Goal: Find specific page/section: Find specific page/section

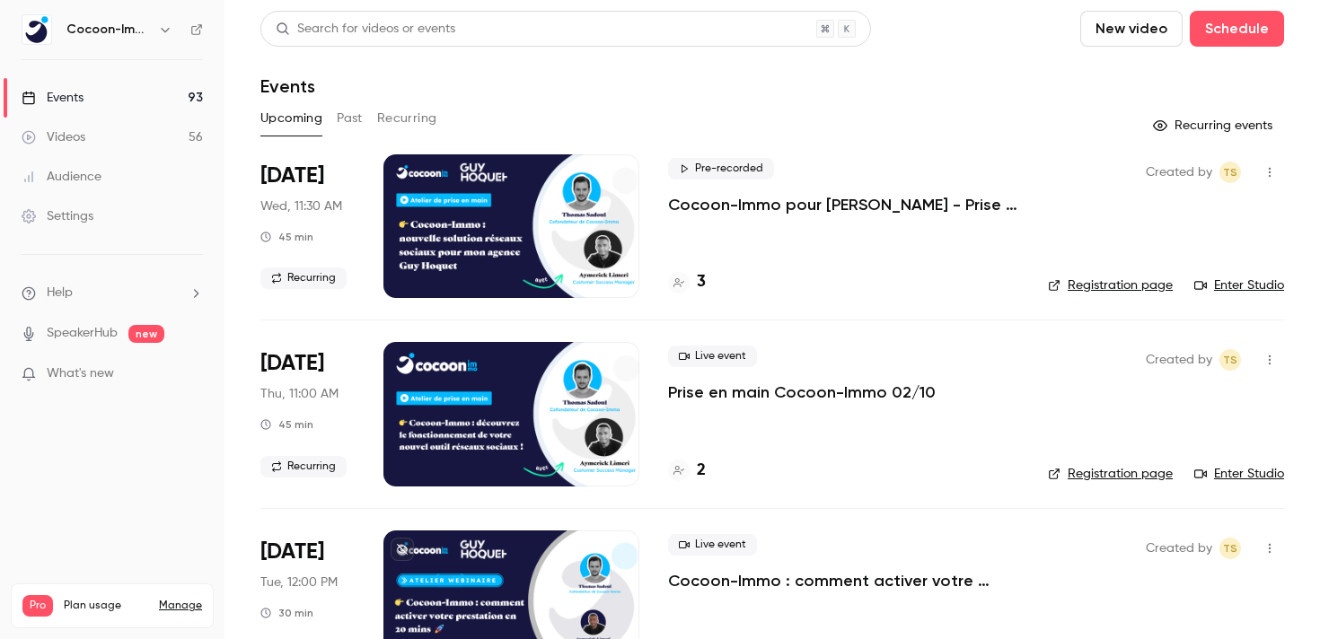
click at [770, 204] on p "Cocoon-Immo pour [PERSON_NAME] - Prise en main" at bounding box center [843, 205] width 351 height 22
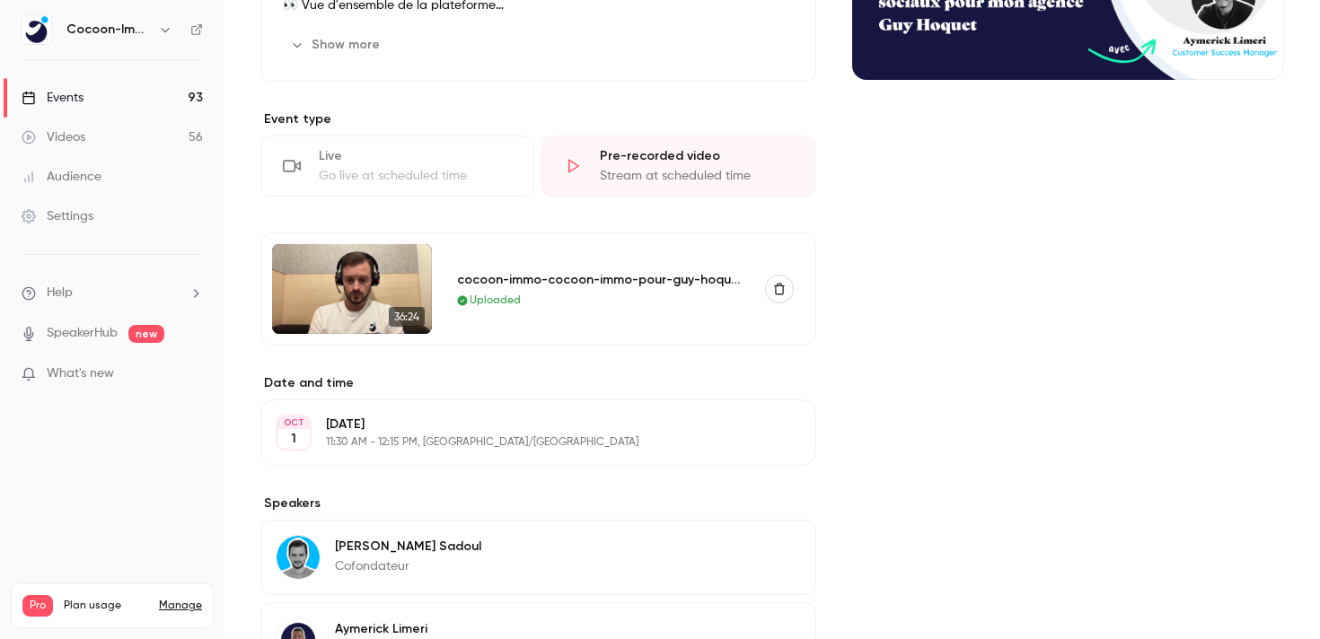
scroll to position [346, 0]
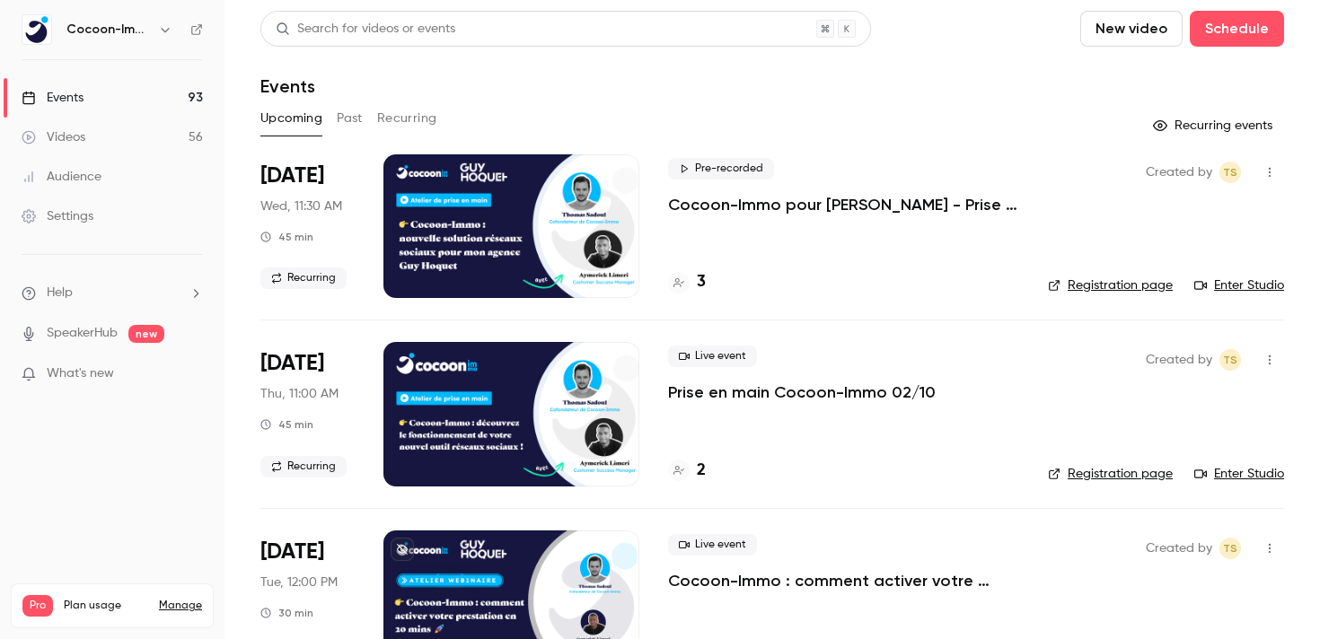
click at [803, 201] on p "Cocoon-Immo pour [PERSON_NAME] - Prise en main" at bounding box center [843, 205] width 351 height 22
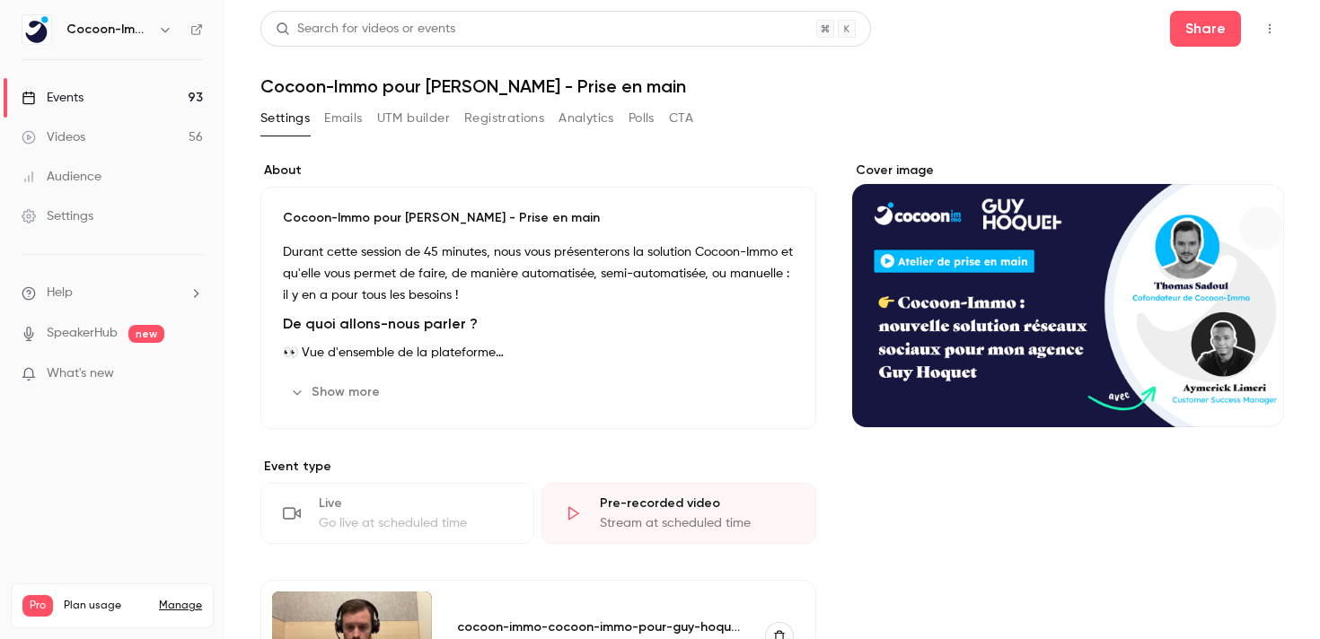
click at [1267, 20] on button "button" at bounding box center [1269, 28] width 29 height 29
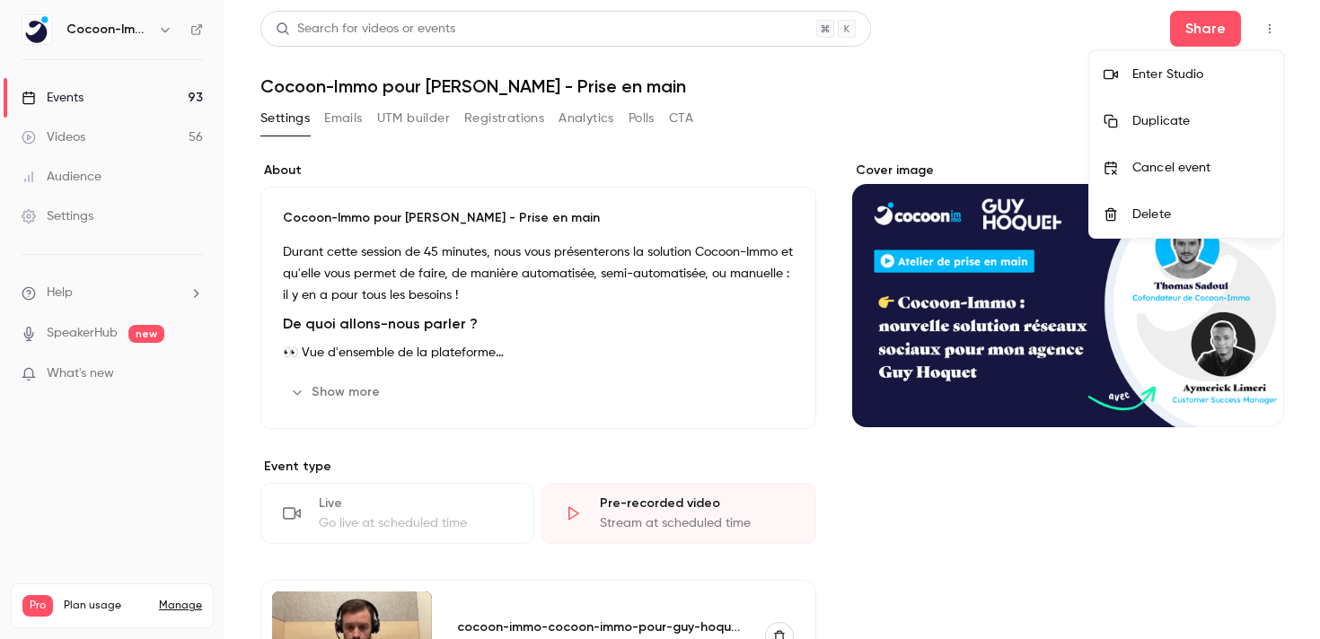
click at [1173, 77] on div "Enter Studio" at bounding box center [1200, 75] width 136 height 18
